Goal: Register for event/course

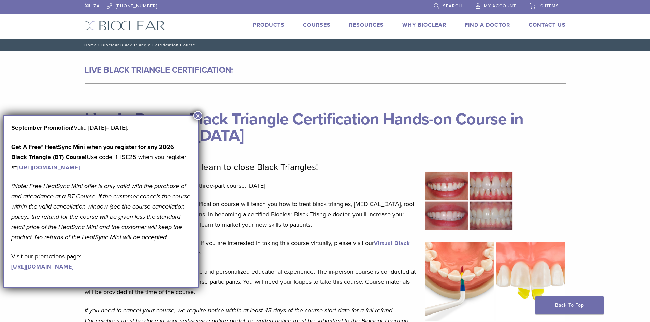
click at [549, 125] on h1 "Live In-Person Black Triangle Certification Hands-on Course in Canada" at bounding box center [325, 119] width 481 height 49
click at [198, 114] on button "×" at bounding box center [197, 115] width 9 height 9
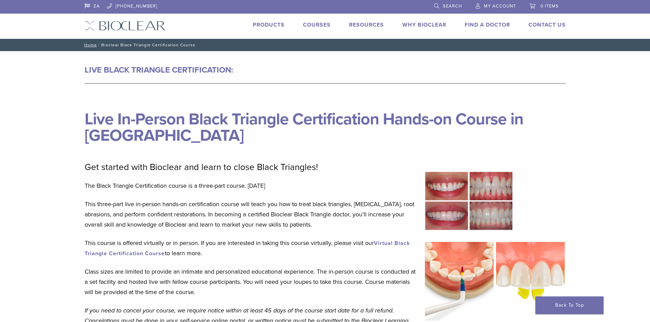
click at [316, 172] on p "Get started with Bioclear and learn to close Black Triangles!" at bounding box center [250, 167] width 331 height 10
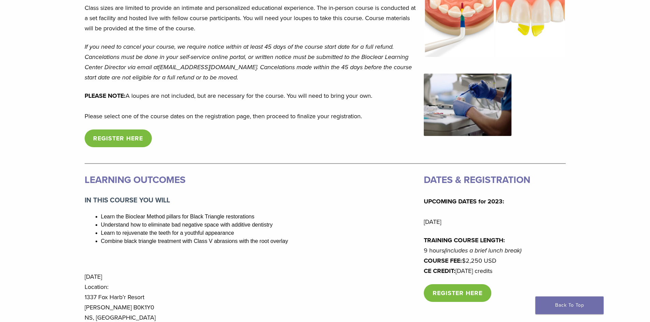
scroll to position [307, 0]
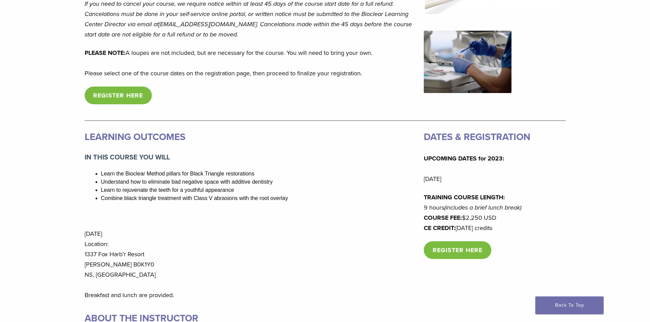
drag, startPoint x: 522, startPoint y: 226, endPoint x: 411, endPoint y: 186, distance: 117.7
click at [411, 186] on div "LEARNING OUTCOMES IN THIS COURSE YOU WILL Learn the Bioclear Method pillars for…" at bounding box center [325, 215] width 481 height 172
drag, startPoint x: 368, startPoint y: 192, endPoint x: 379, endPoint y: 192, distance: 10.9
click at [368, 192] on li "Learn to rejuvenate the teeth for a youthful appearance" at bounding box center [258, 190] width 315 height 8
click at [552, 183] on p "UPCOMING DATES for 2023: Friday, September 8th" at bounding box center [495, 169] width 142 height 31
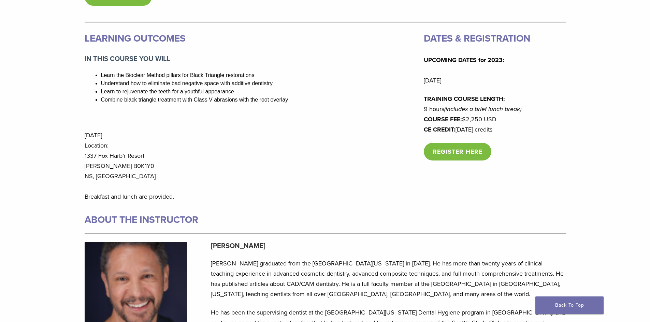
scroll to position [409, 0]
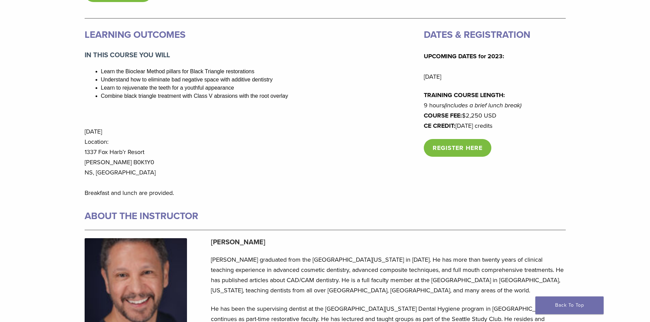
click at [346, 173] on p "September 8, 2023 Location: 1337 Fox Harb’r Resort Wallace B0K1Y0 NS, Canada Br…" at bounding box center [250, 163] width 331 height 72
drag, startPoint x: 79, startPoint y: 176, endPoint x: 174, endPoint y: 176, distance: 94.8
click at [174, 176] on main "LIVE BLACK TRIANGLE CERTIFICATION: Live In-Person Black Triangle Certification …" at bounding box center [325, 2] width 650 height 721
click at [179, 175] on p "September 8, 2023 Location: 1337 Fox Harb’r Resort Wallace B0K1Y0 NS, Canada Br…" at bounding box center [250, 163] width 331 height 72
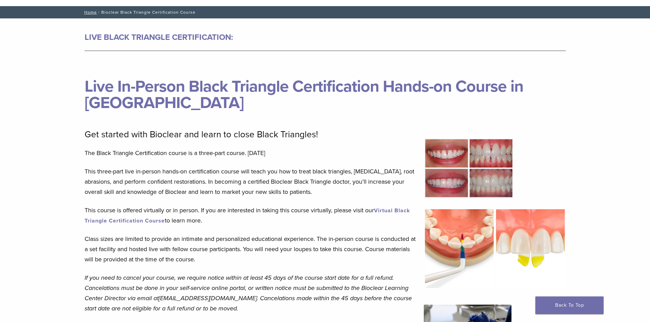
scroll to position [0, 0]
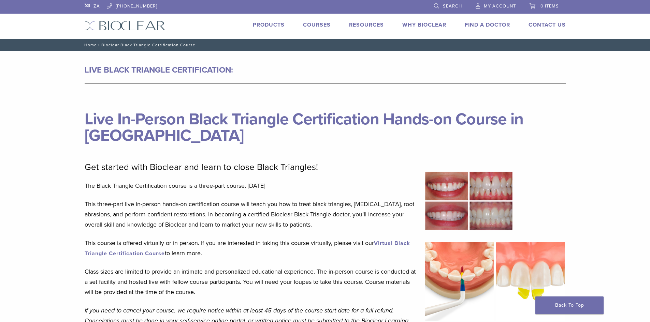
click at [312, 24] on link "Courses" at bounding box center [317, 24] width 28 height 7
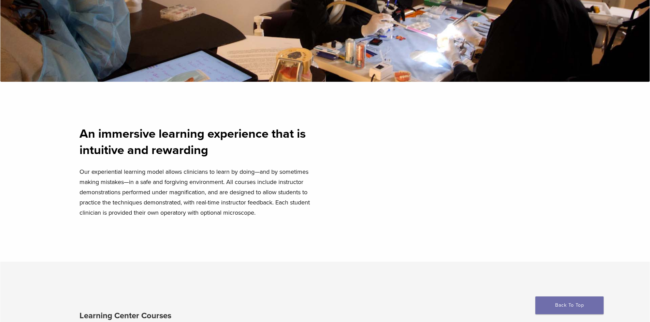
scroll to position [68, 0]
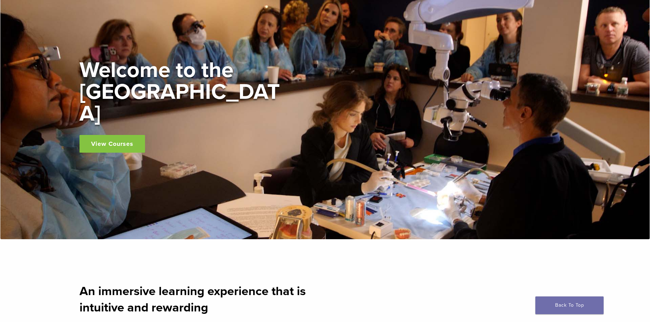
click at [117, 135] on link "View Courses" at bounding box center [112, 144] width 66 height 18
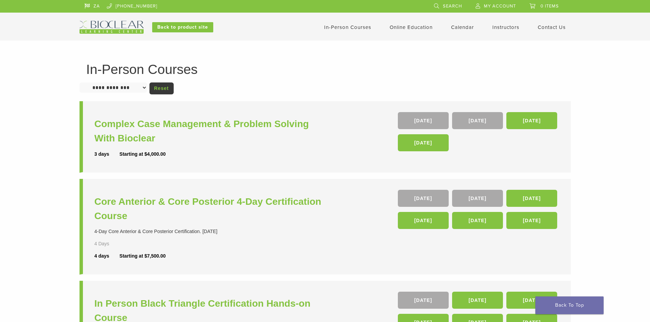
click at [36, 193] on div "**********" at bounding box center [325, 277] width 650 height 473
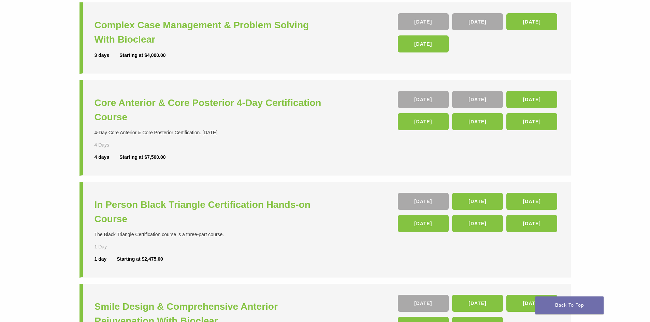
scroll to position [102, 0]
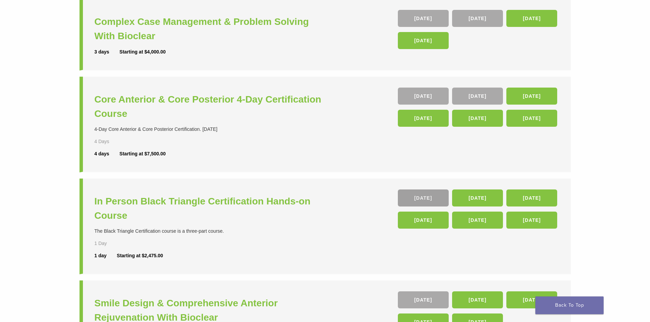
click at [425, 200] on link "26 Sep" at bounding box center [423, 198] width 51 height 17
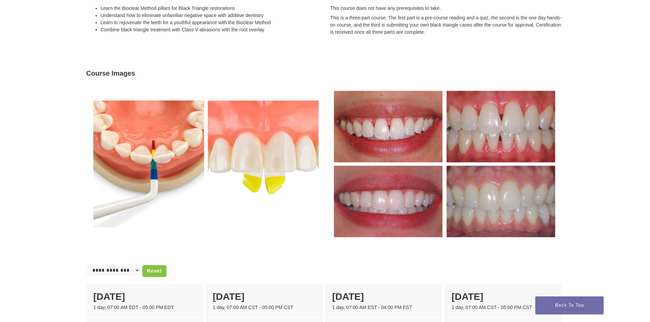
scroll to position [205, 0]
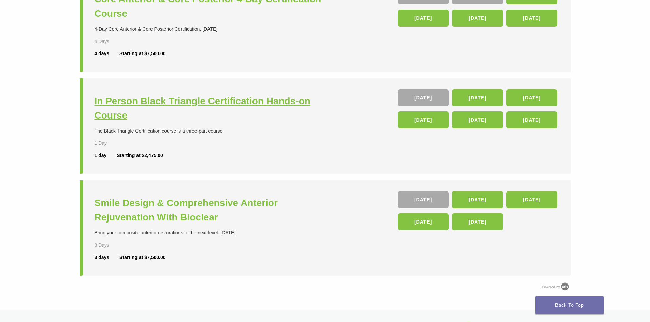
scroll to position [239, 0]
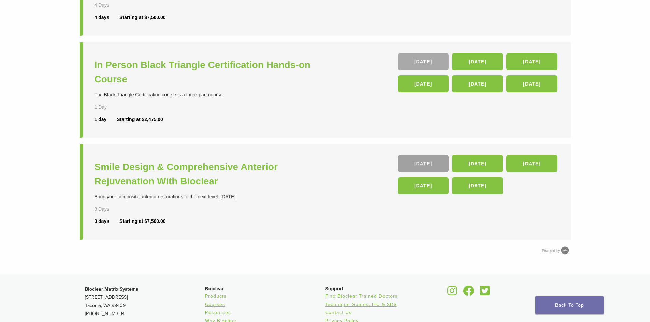
click at [419, 161] on link "[DATE]" at bounding box center [423, 163] width 51 height 17
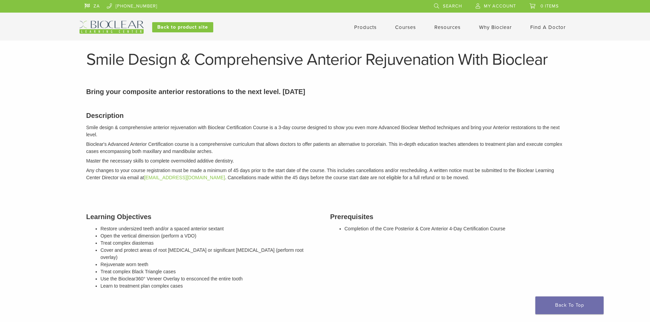
click at [240, 193] on div "Description Smile design & comprehensive anterior rejuvenation with Bioclear Ce…" at bounding box center [325, 313] width 488 height 423
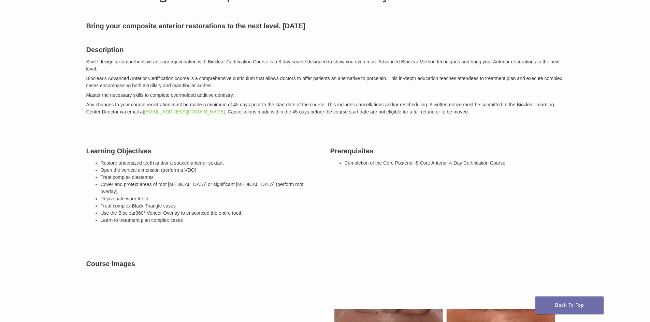
scroll to position [171, 0]
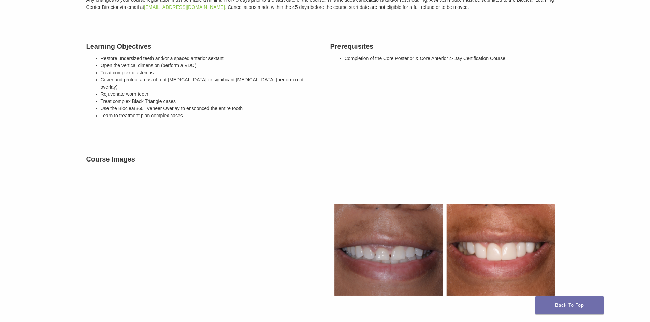
click at [357, 154] on h3 "Course Images" at bounding box center [325, 159] width 478 height 10
click at [393, 168] on img at bounding box center [444, 250] width 239 height 164
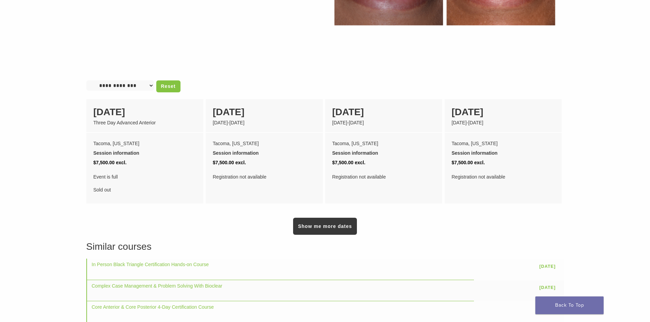
scroll to position [444, 0]
